Goal: Check status: Check status

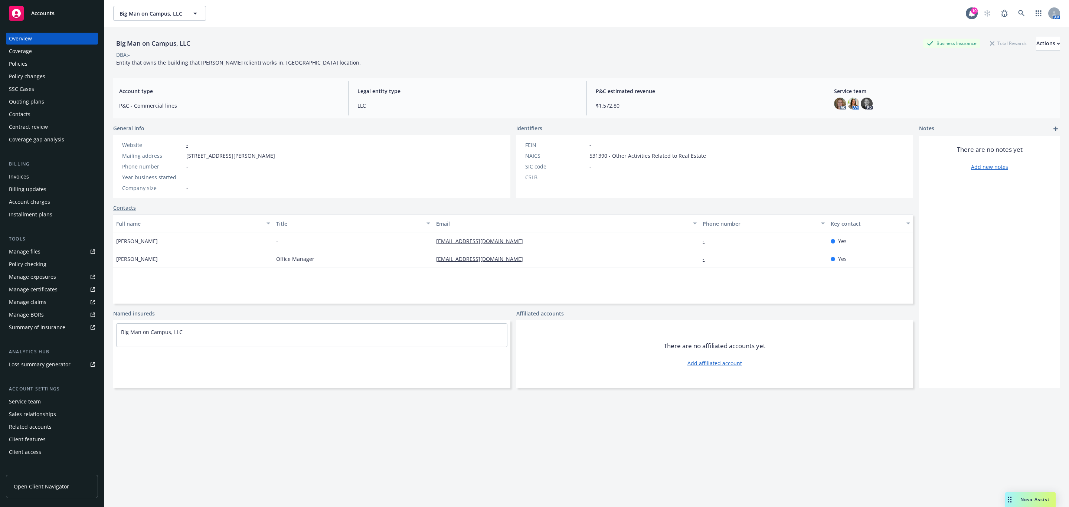
click at [53, 63] on div "Policies" at bounding box center [52, 64] width 86 height 12
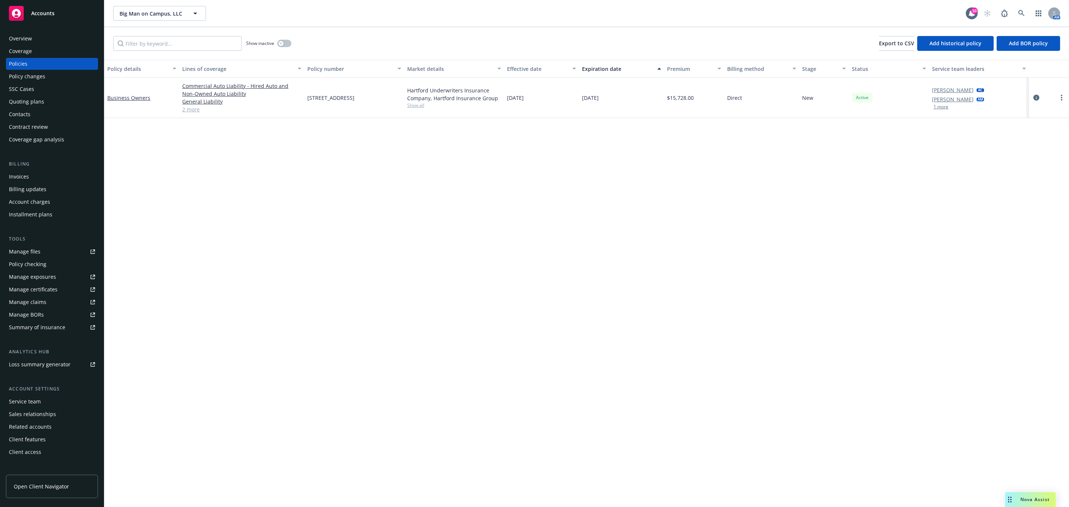
click at [47, 97] on div "Quoting plans" at bounding box center [52, 102] width 86 height 12
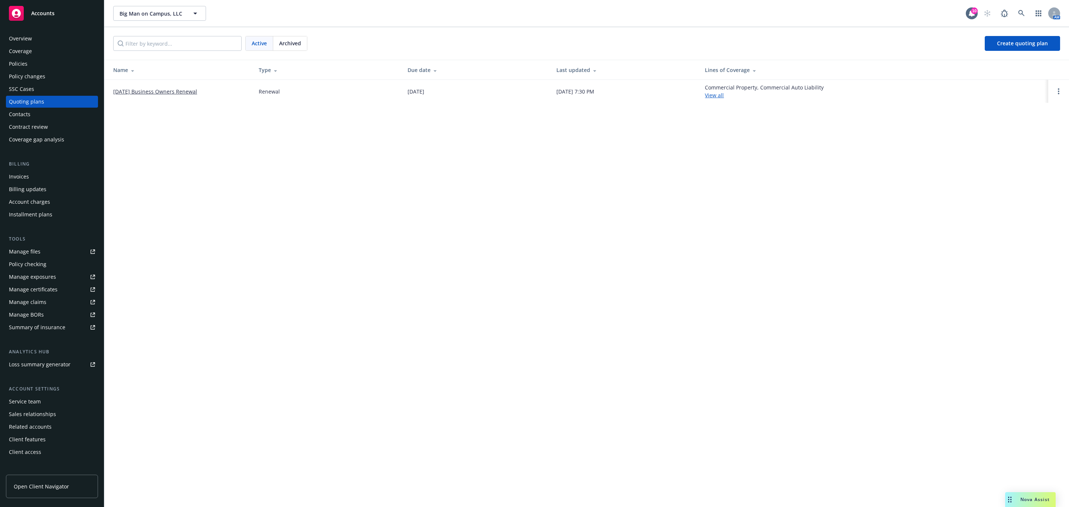
click at [118, 91] on link "[DATE] Business Owners Renewal" at bounding box center [155, 92] width 84 height 8
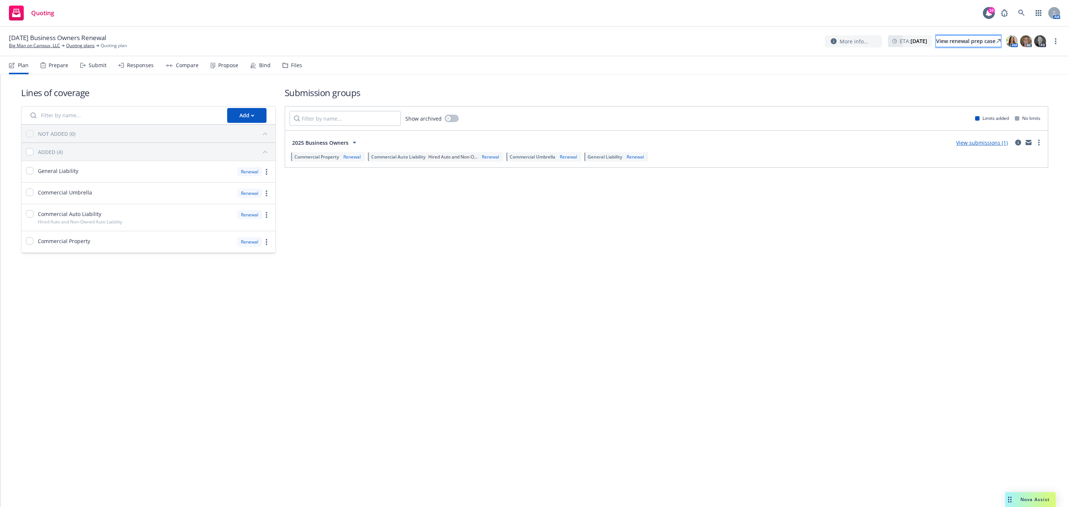
click at [939, 40] on div "View renewal prep case" at bounding box center [968, 41] width 65 height 11
